Goal: Book appointment/travel/reservation

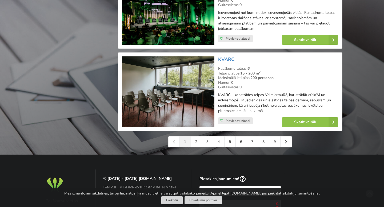
scroll to position [1216, 0]
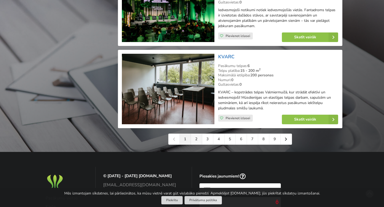
click at [195, 142] on link "2" at bounding box center [196, 139] width 11 height 11
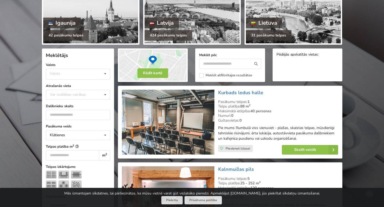
scroll to position [74, 0]
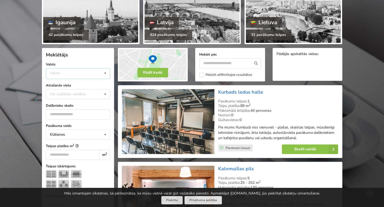
click at [92, 72] on div "Valsts Igaunija Latvija Lietuva" at bounding box center [78, 73] width 64 height 11
click at [71, 96] on div "Latvija" at bounding box center [78, 94] width 64 height 10
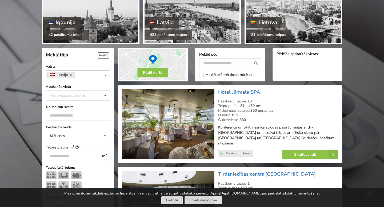
scroll to position [119, 0]
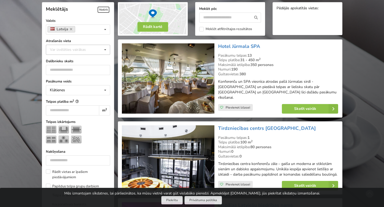
click at [104, 48] on icon at bounding box center [105, 50] width 8 height 10
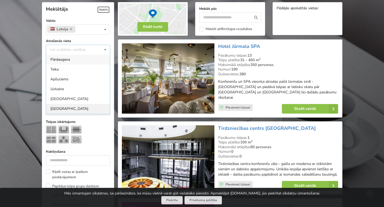
click at [58, 110] on div "Rīga" at bounding box center [78, 109] width 64 height 10
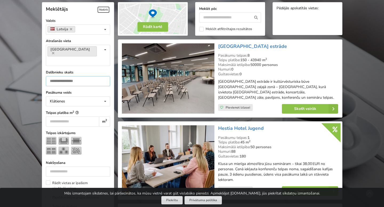
click at [71, 76] on input "number" at bounding box center [78, 81] width 64 height 10
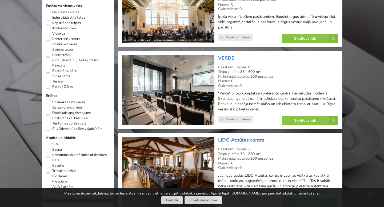
scroll to position [341, 0]
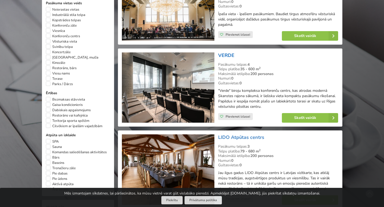
type input "***"
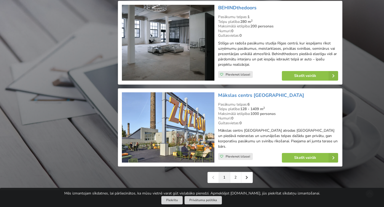
scroll to position [1183, 0]
click at [233, 173] on link "2" at bounding box center [235, 177] width 11 height 11
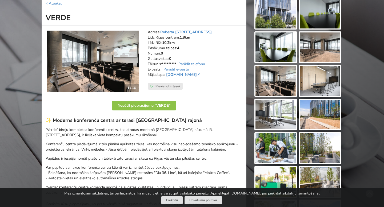
scroll to position [68, 0]
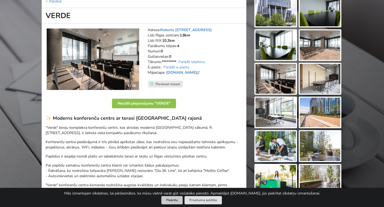
click at [173, 203] on button "Piekrītu" at bounding box center [171, 200] width 21 height 8
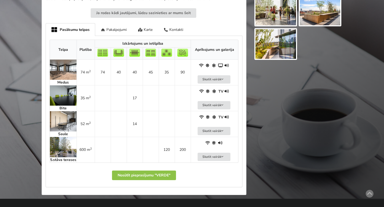
scroll to position [272, 0]
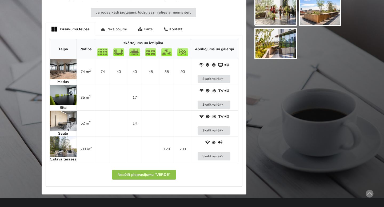
click at [60, 151] on img at bounding box center [63, 147] width 27 height 20
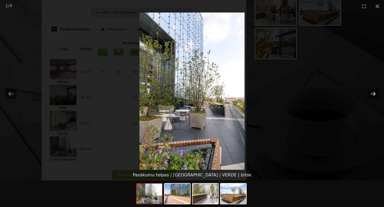
click at [374, 94] on button "Next slide" at bounding box center [372, 94] width 11 height 10
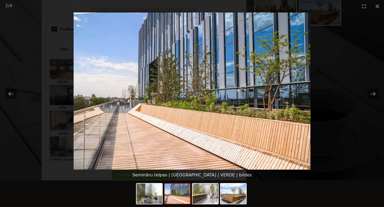
click at [337, 113] on picture at bounding box center [192, 91] width 384 height 157
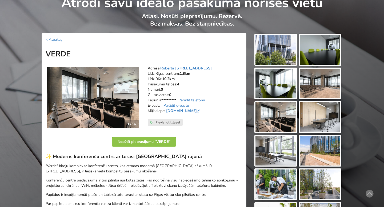
scroll to position [23, 0]
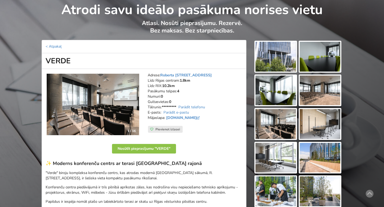
click at [275, 44] on img at bounding box center [275, 57] width 41 height 30
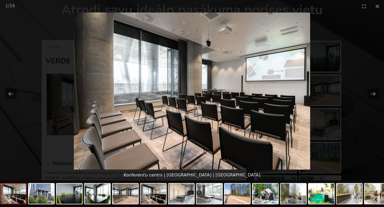
click at [351, 30] on picture at bounding box center [192, 91] width 384 height 157
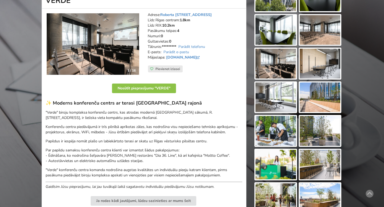
scroll to position [91, 0]
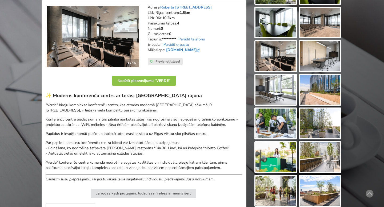
click at [175, 49] on link "verde.lv" at bounding box center [183, 49] width 35 height 5
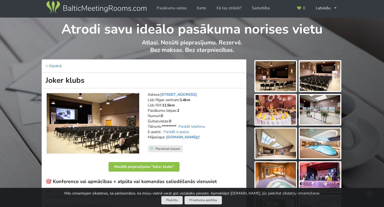
scroll to position [3, 0]
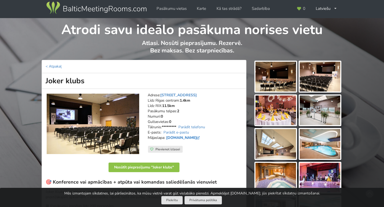
click at [180, 139] on link "www.jokerklubs.lv" at bounding box center [183, 137] width 35 height 5
click at [183, 94] on link "Katrīnas iela 12, Rīga" at bounding box center [178, 95] width 37 height 5
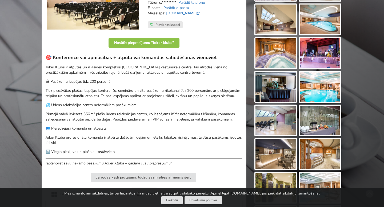
scroll to position [17, 0]
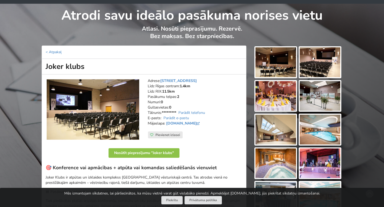
click at [277, 66] on img at bounding box center [275, 62] width 41 height 30
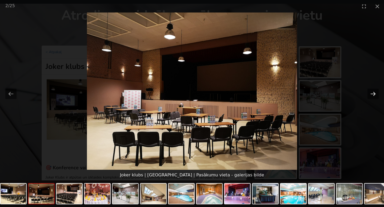
click at [371, 94] on button "Next slide" at bounding box center [372, 94] width 11 height 10
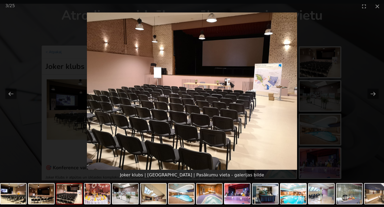
click at [368, 84] on picture at bounding box center [192, 91] width 384 height 157
click at [378, 9] on button "Close gallery" at bounding box center [376, 6] width 13 height 13
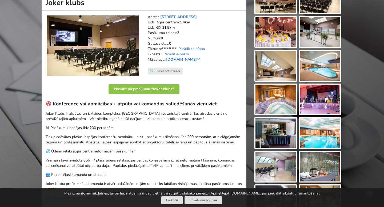
scroll to position [82, 0]
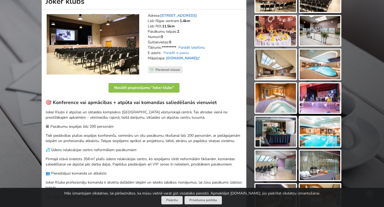
click at [193, 48] on link "Parādīt telefonu" at bounding box center [191, 47] width 27 height 5
click at [185, 52] on link "Parādīt e-pastu" at bounding box center [176, 52] width 26 height 5
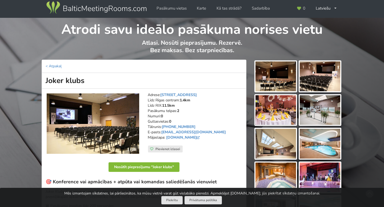
scroll to position [0, 0]
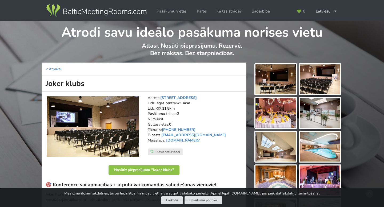
drag, startPoint x: 89, startPoint y: 84, endPoint x: 39, endPoint y: 81, distance: 49.9
copy h1 "Joker klubs"
drag, startPoint x: 161, startPoint y: 97, endPoint x: 188, endPoint y: 96, distance: 27.2
click at [188, 96] on address "Adrese: Katrīnas iela 12, Rīga Līdz Rīgas centram: 1.4km Līdz RIX: 11.5km Pasāk…" at bounding box center [195, 121] width 95 height 53
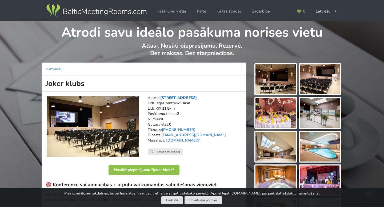
copy address "Katrīnas iela 12"
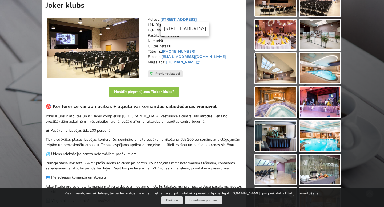
scroll to position [54, 0]
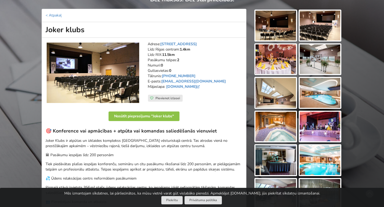
click at [195, 112] on p "Nosūtīt pieprasījumu "Joker klubs"" at bounding box center [144, 118] width 197 height 14
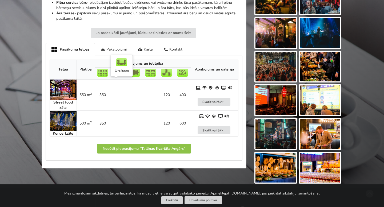
scroll to position [249, 0]
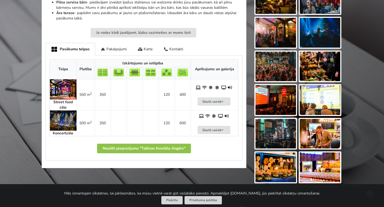
click at [68, 127] on img at bounding box center [63, 121] width 27 height 20
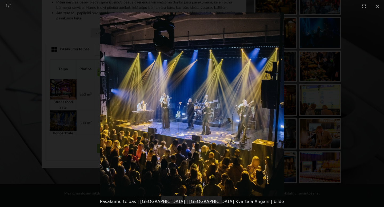
click at [122, 106] on picture at bounding box center [192, 105] width 384 height 184
click at [216, 22] on picture at bounding box center [192, 105] width 384 height 184
click at [378, 4] on button "Close gallery" at bounding box center [376, 6] width 13 height 13
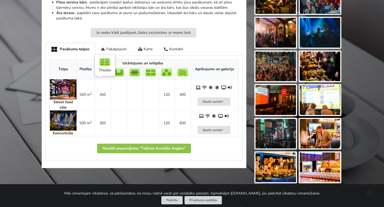
click at [103, 95] on td "350" at bounding box center [103, 94] width 16 height 31
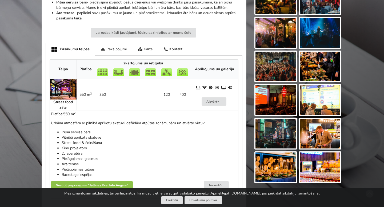
click at [62, 93] on img at bounding box center [63, 89] width 27 height 20
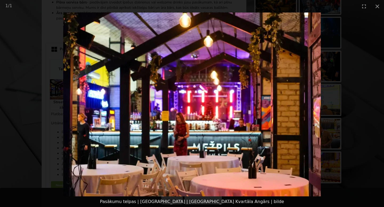
click at [192, 47] on picture at bounding box center [192, 105] width 384 height 184
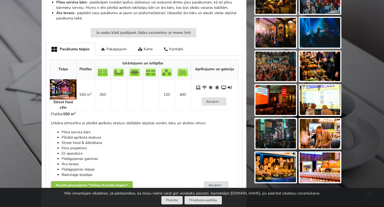
scroll to position [0, 0]
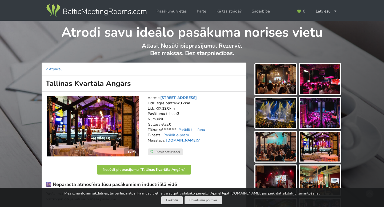
click at [195, 140] on link "www.kvartalaangars.lv" at bounding box center [183, 140] width 35 height 5
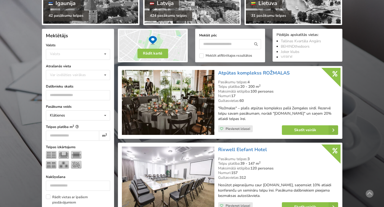
scroll to position [92, 0]
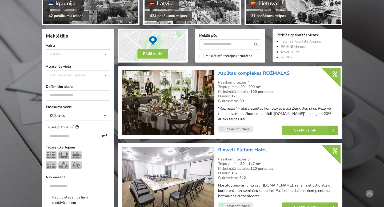
click at [79, 54] on div "Valsts Igaunija [GEOGRAPHIC_DATA] Lietuva" at bounding box center [78, 54] width 64 height 11
click at [77, 72] on div "Latvija" at bounding box center [78, 75] width 64 height 10
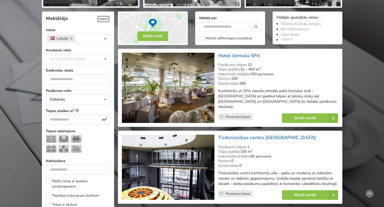
scroll to position [119, 0]
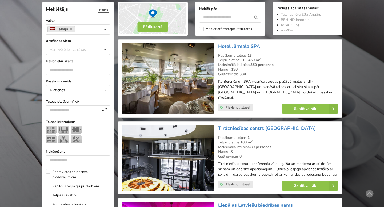
click at [80, 51] on div "Var izvēlēties vairākas" at bounding box center [72, 50] width 49 height 6
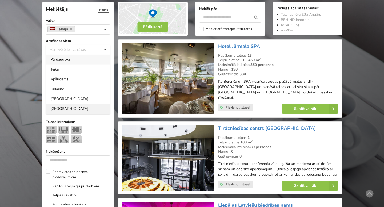
click at [74, 110] on div "Rīga" at bounding box center [78, 109] width 64 height 10
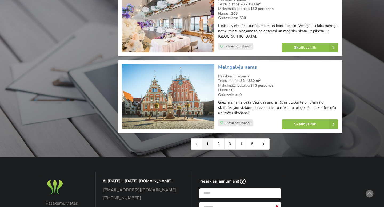
scroll to position [1224, 0]
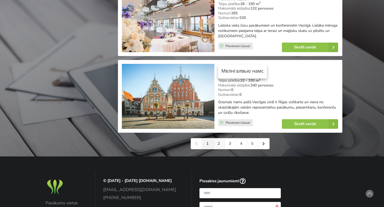
click at [222, 139] on link "2" at bounding box center [218, 144] width 11 height 11
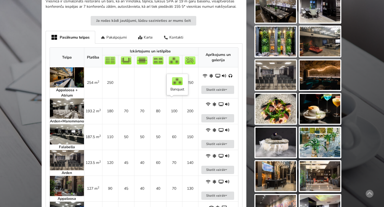
scroll to position [242, 0]
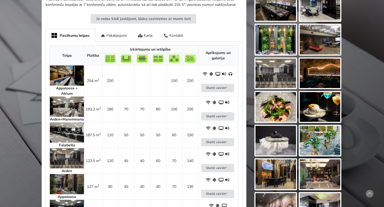
click at [69, 79] on img at bounding box center [67, 76] width 34 height 20
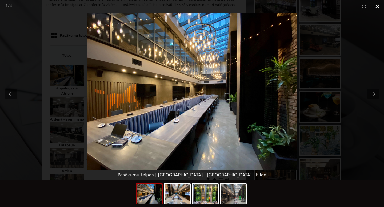
click at [378, 8] on button "Close gallery" at bounding box center [376, 6] width 13 height 13
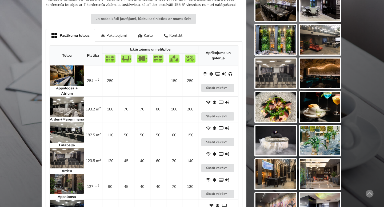
click at [59, 105] on img at bounding box center [67, 107] width 34 height 20
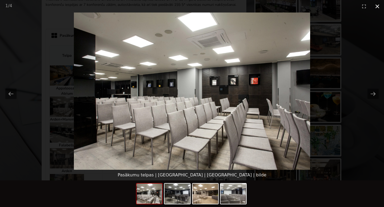
click at [378, 4] on button "Close gallery" at bounding box center [376, 6] width 13 height 13
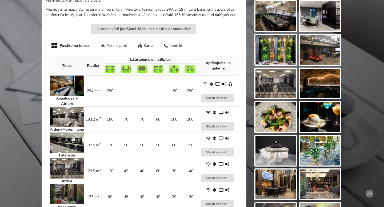
scroll to position [230, 0]
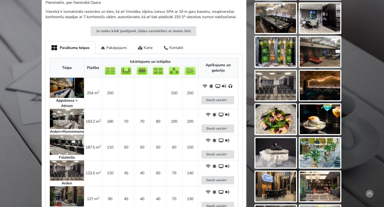
click at [61, 95] on img at bounding box center [67, 88] width 34 height 20
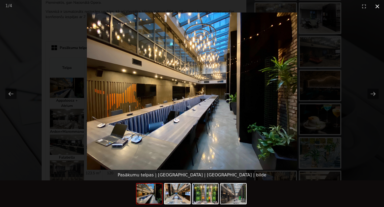
click at [379, 4] on button "Close gallery" at bounding box center [376, 6] width 13 height 13
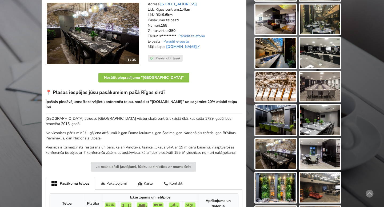
scroll to position [94, 0]
click at [190, 48] on link "www.pullmanriga.lv" at bounding box center [183, 47] width 35 height 5
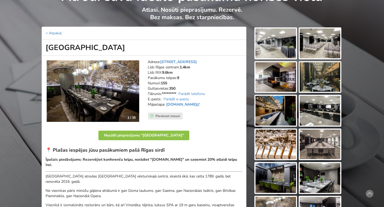
scroll to position [35, 0]
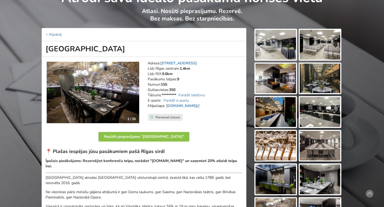
click at [282, 49] on img at bounding box center [275, 45] width 41 height 30
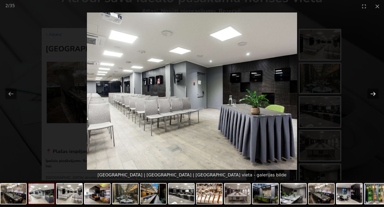
click at [372, 92] on button "Next slide" at bounding box center [372, 94] width 11 height 10
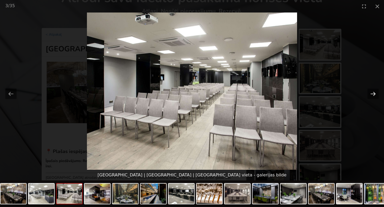
click at [372, 92] on button "Next slide" at bounding box center [372, 94] width 11 height 10
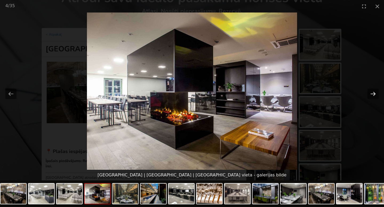
click at [372, 92] on button "Next slide" at bounding box center [372, 94] width 11 height 10
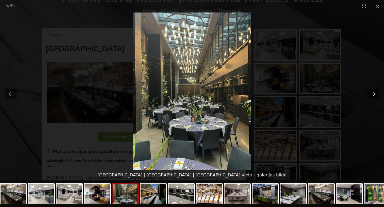
click at [372, 92] on button "Next slide" at bounding box center [372, 94] width 11 height 10
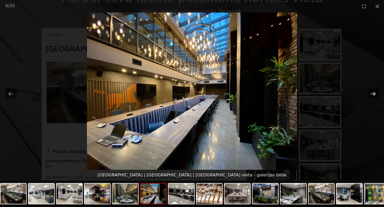
click at [372, 92] on button "Next slide" at bounding box center [372, 94] width 11 height 10
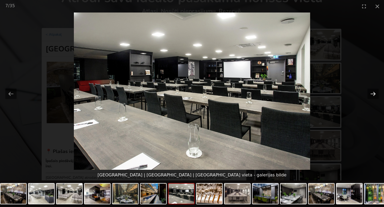
click at [372, 92] on button "Next slide" at bounding box center [372, 94] width 11 height 10
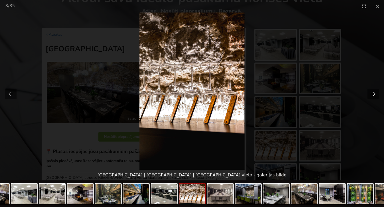
click at [372, 92] on button "Next slide" at bounding box center [372, 94] width 11 height 10
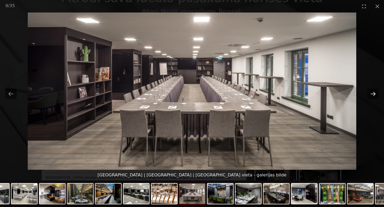
click at [372, 92] on button "Next slide" at bounding box center [372, 94] width 11 height 10
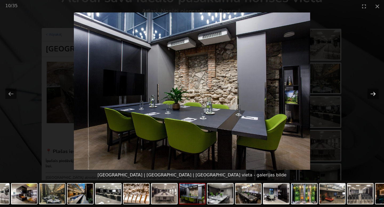
click at [372, 92] on button "Next slide" at bounding box center [372, 94] width 11 height 10
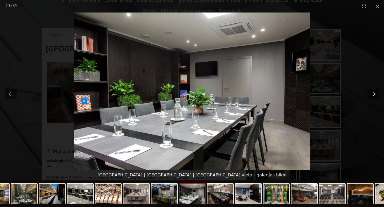
click at [372, 92] on button "Next slide" at bounding box center [372, 94] width 11 height 10
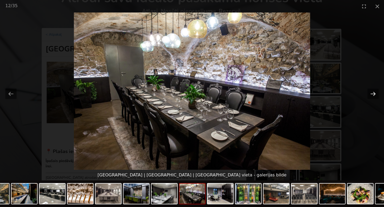
click at [372, 92] on button "Next slide" at bounding box center [372, 94] width 11 height 10
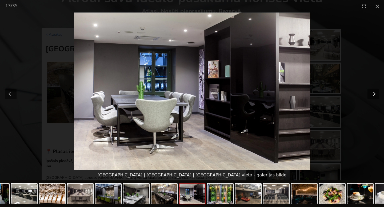
click at [372, 92] on button "Next slide" at bounding box center [372, 94] width 11 height 10
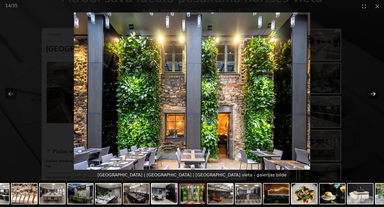
click at [372, 92] on button "Next slide" at bounding box center [372, 94] width 11 height 10
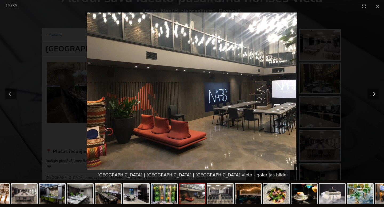
click at [372, 92] on button "Next slide" at bounding box center [372, 94] width 11 height 10
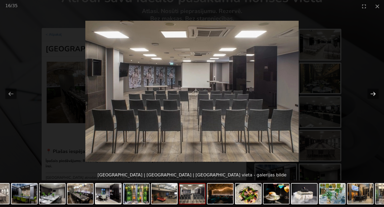
click at [372, 92] on button "Next slide" at bounding box center [372, 94] width 11 height 10
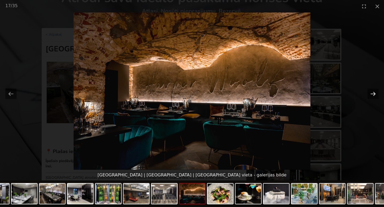
click at [372, 92] on button "Next slide" at bounding box center [372, 94] width 11 height 10
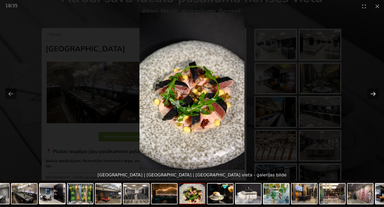
click at [372, 92] on button "Next slide" at bounding box center [372, 94] width 11 height 10
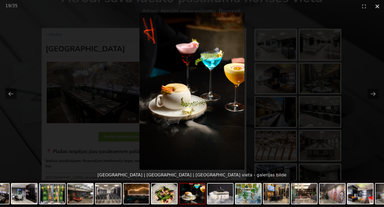
click at [378, 7] on button "Close gallery" at bounding box center [376, 6] width 13 height 13
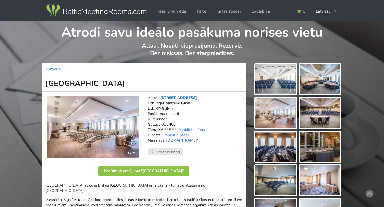
click at [180, 98] on link "[STREET_ADDRESS]" at bounding box center [178, 97] width 37 height 5
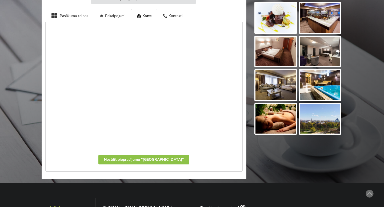
scroll to position [268, 0]
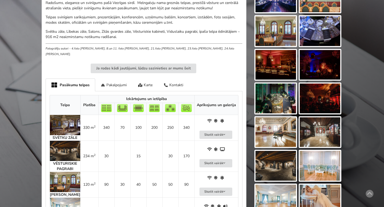
scroll to position [184, 0]
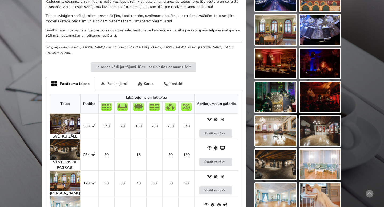
click at [67, 118] on img at bounding box center [65, 124] width 30 height 20
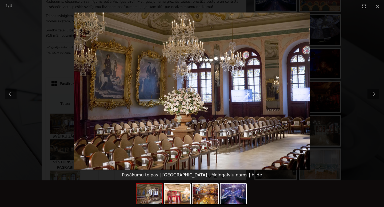
click at [99, 110] on picture at bounding box center [192, 91] width 384 height 157
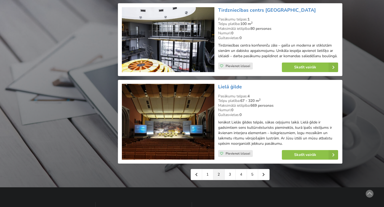
scroll to position [1190, 0]
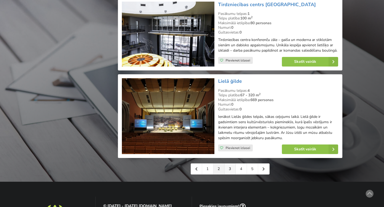
click at [229, 172] on link "3" at bounding box center [229, 169] width 11 height 11
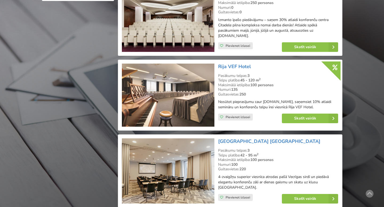
scroll to position [475, 0]
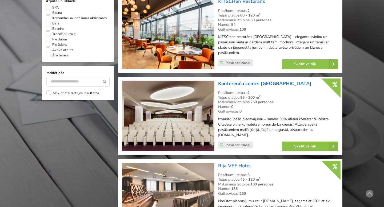
click at [230, 80] on link "Konferenču centrs [GEOGRAPHIC_DATA]" at bounding box center [264, 83] width 93 height 6
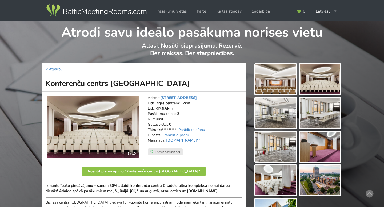
click at [273, 92] on img at bounding box center [275, 79] width 41 height 30
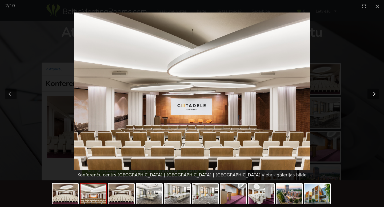
click at [374, 95] on button "Next slide" at bounding box center [372, 94] width 11 height 10
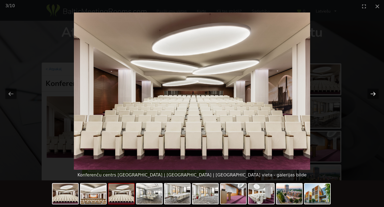
click at [374, 95] on button "Next slide" at bounding box center [372, 94] width 11 height 10
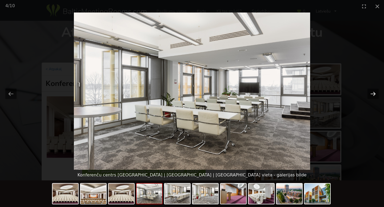
click at [374, 95] on button "Next slide" at bounding box center [372, 94] width 11 height 10
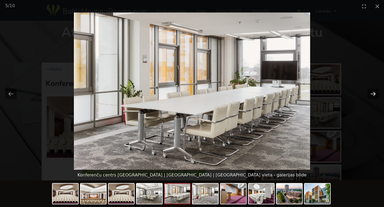
click at [374, 95] on button "Next slide" at bounding box center [372, 94] width 11 height 10
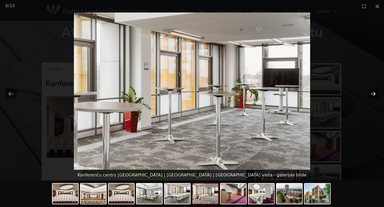
click at [374, 95] on button "Next slide" at bounding box center [372, 94] width 11 height 10
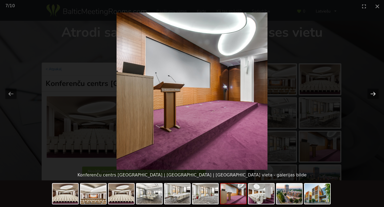
click at [374, 95] on button "Next slide" at bounding box center [372, 94] width 11 height 10
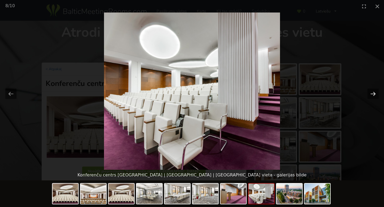
click at [374, 95] on button "Next slide" at bounding box center [372, 94] width 11 height 10
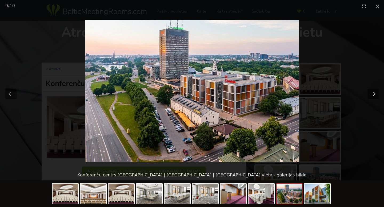
click at [374, 95] on button "Next slide" at bounding box center [372, 94] width 11 height 10
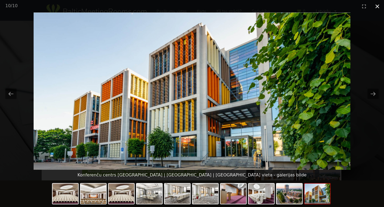
click at [376, 9] on button "Close gallery" at bounding box center [376, 6] width 13 height 13
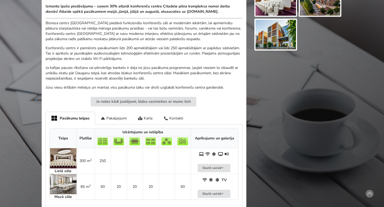
scroll to position [180, 0]
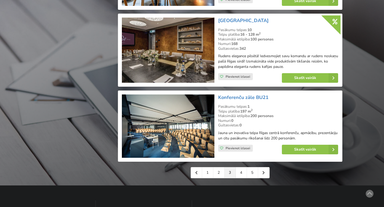
scroll to position [1165, 0]
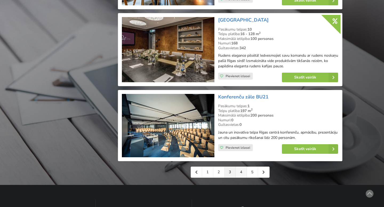
click at [239, 167] on link "4" at bounding box center [241, 172] width 11 height 11
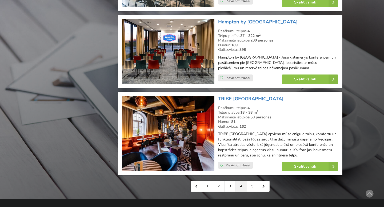
scroll to position [1187, 0]
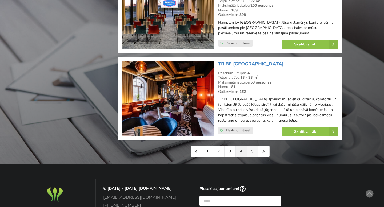
click at [253, 152] on link "5" at bounding box center [252, 151] width 11 height 11
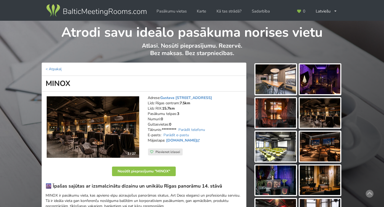
click at [289, 84] on img at bounding box center [275, 79] width 41 height 30
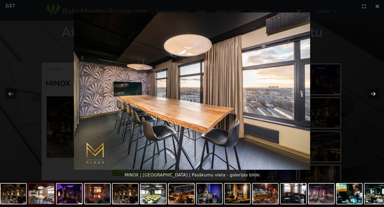
click at [375, 94] on button "Next slide" at bounding box center [372, 94] width 11 height 10
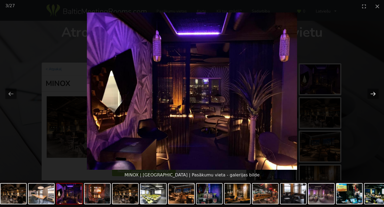
click at [375, 94] on button "Next slide" at bounding box center [372, 94] width 11 height 10
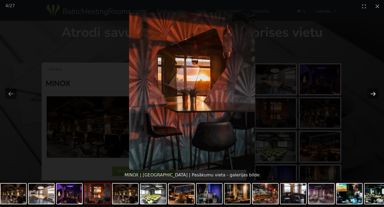
click at [375, 94] on button "Next slide" at bounding box center [372, 94] width 11 height 10
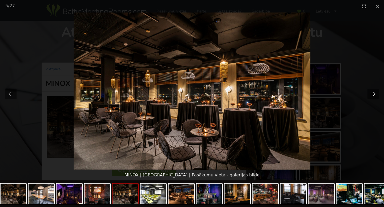
click at [375, 94] on button "Next slide" at bounding box center [372, 94] width 11 height 10
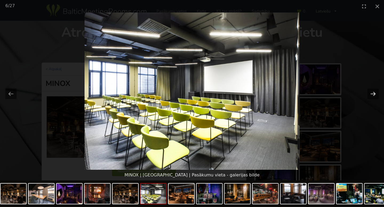
click at [375, 94] on button "Next slide" at bounding box center [372, 94] width 11 height 10
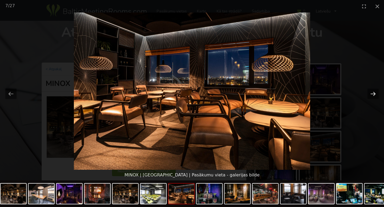
click at [375, 94] on button "Next slide" at bounding box center [372, 94] width 11 height 10
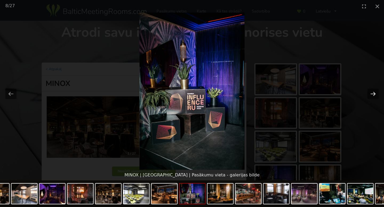
click at [375, 94] on button "Next slide" at bounding box center [372, 94] width 11 height 10
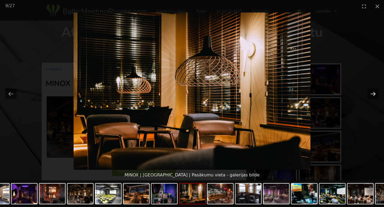
click at [375, 94] on button "Next slide" at bounding box center [372, 94] width 11 height 10
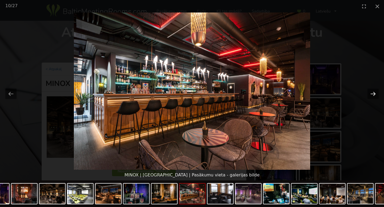
click at [375, 94] on button "Next slide" at bounding box center [372, 94] width 11 height 10
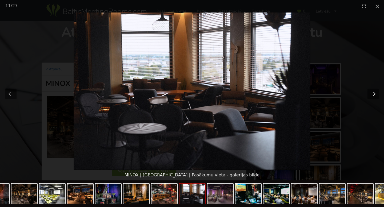
click at [375, 94] on button "Next slide" at bounding box center [372, 94] width 11 height 10
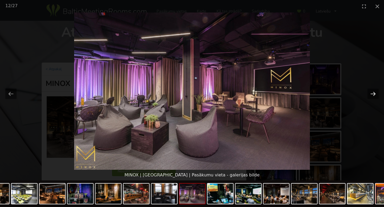
click at [375, 94] on button "Next slide" at bounding box center [372, 94] width 11 height 10
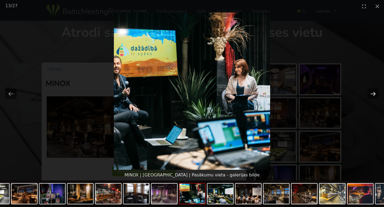
click at [375, 94] on button "Next slide" at bounding box center [372, 94] width 11 height 10
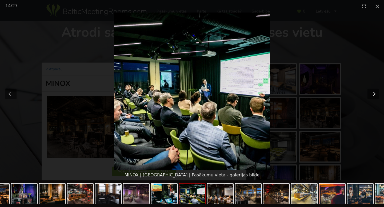
click at [375, 94] on button "Next slide" at bounding box center [372, 94] width 11 height 10
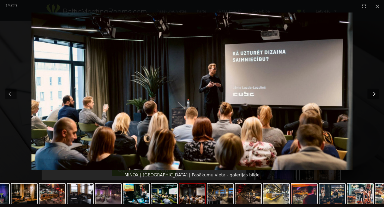
click at [375, 94] on button "Next slide" at bounding box center [372, 94] width 11 height 10
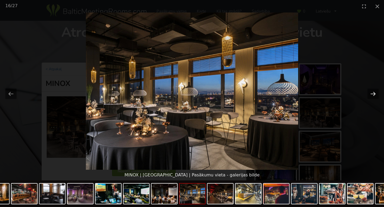
click at [375, 94] on button "Next slide" at bounding box center [372, 94] width 11 height 10
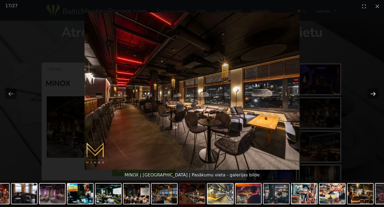
click at [375, 94] on button "Next slide" at bounding box center [372, 94] width 11 height 10
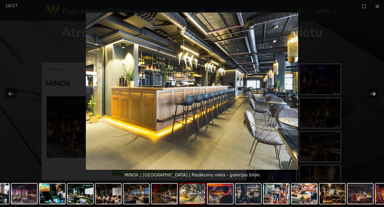
click at [375, 94] on button "Next slide" at bounding box center [372, 94] width 11 height 10
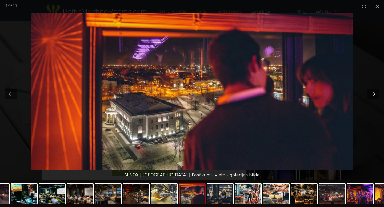
click at [375, 94] on button "Next slide" at bounding box center [372, 94] width 11 height 10
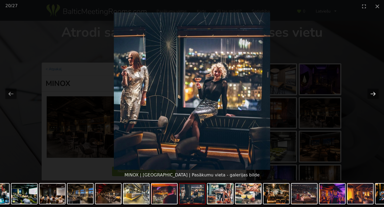
click at [375, 94] on button "Next slide" at bounding box center [372, 94] width 11 height 10
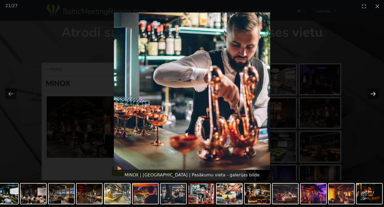
click at [375, 94] on button "Next slide" at bounding box center [372, 94] width 11 height 10
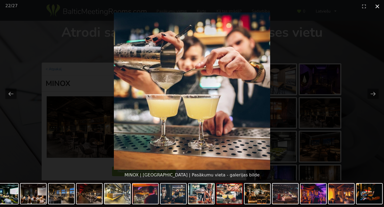
click at [378, 6] on button "Close gallery" at bounding box center [376, 6] width 13 height 13
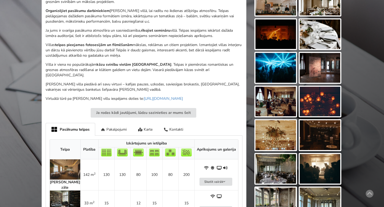
scroll to position [242, 0]
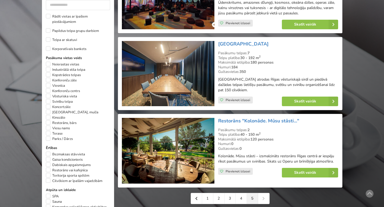
scroll to position [287, 0]
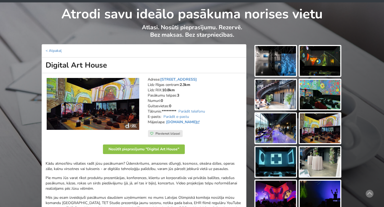
scroll to position [30, 0]
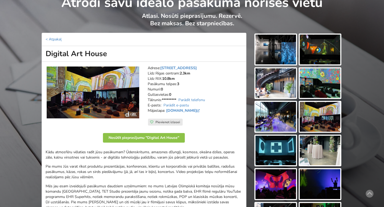
click at [275, 51] on img at bounding box center [275, 50] width 41 height 30
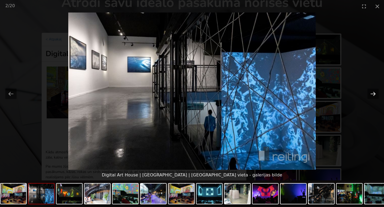
click at [371, 95] on button "Next slide" at bounding box center [372, 94] width 11 height 10
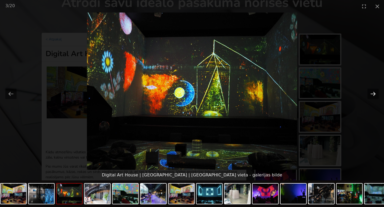
click at [371, 95] on button "Next slide" at bounding box center [372, 94] width 11 height 10
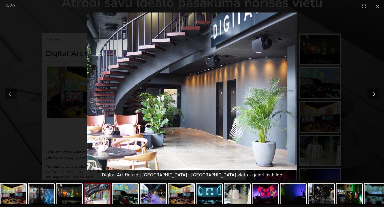
click at [371, 95] on button "Next slide" at bounding box center [372, 94] width 11 height 10
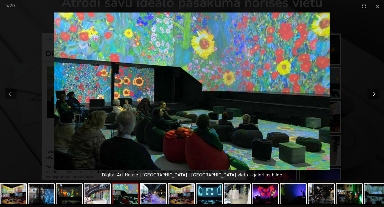
click at [371, 95] on button "Next slide" at bounding box center [372, 94] width 11 height 10
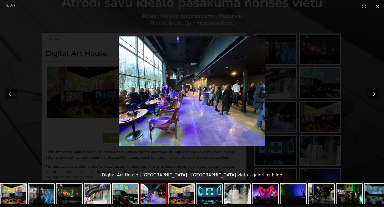
click at [371, 95] on button "Next slide" at bounding box center [372, 94] width 11 height 10
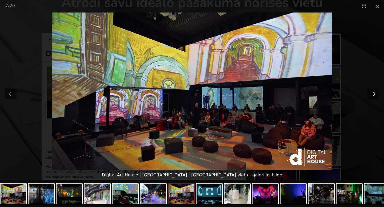
click at [371, 95] on button "Next slide" at bounding box center [372, 94] width 11 height 10
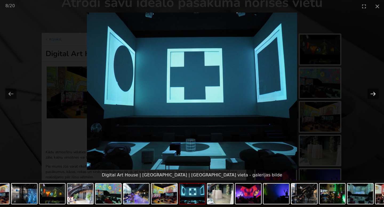
click at [371, 95] on button "Next slide" at bounding box center [372, 94] width 11 height 10
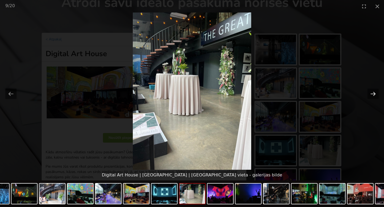
click at [371, 95] on button "Next slide" at bounding box center [372, 94] width 11 height 10
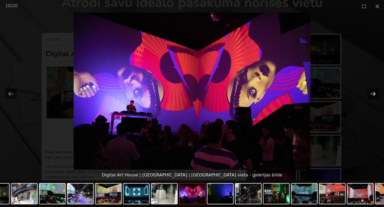
click at [371, 95] on button "Next slide" at bounding box center [372, 94] width 11 height 10
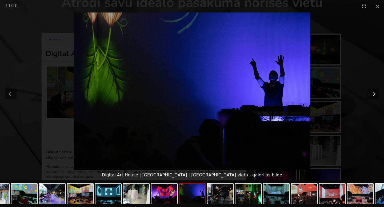
click at [371, 95] on button "Next slide" at bounding box center [372, 94] width 11 height 10
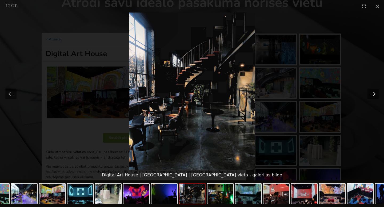
click at [371, 95] on button "Next slide" at bounding box center [372, 94] width 11 height 10
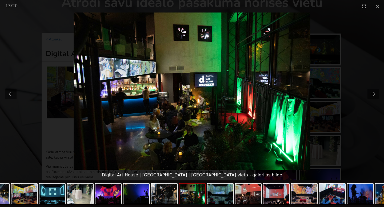
click at [372, 43] on picture at bounding box center [192, 91] width 384 height 157
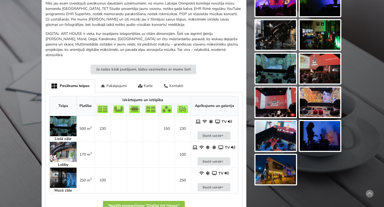
scroll to position [216, 0]
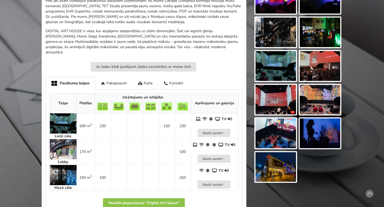
click at [56, 120] on img at bounding box center [63, 124] width 27 height 20
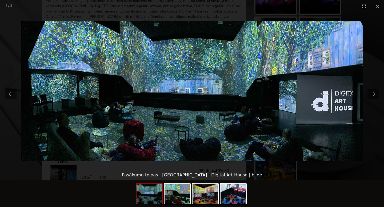
scroll to position [0, 0]
click at [375, 59] on picture at bounding box center [192, 91] width 384 height 157
